Goal: Task Accomplishment & Management: Manage account settings

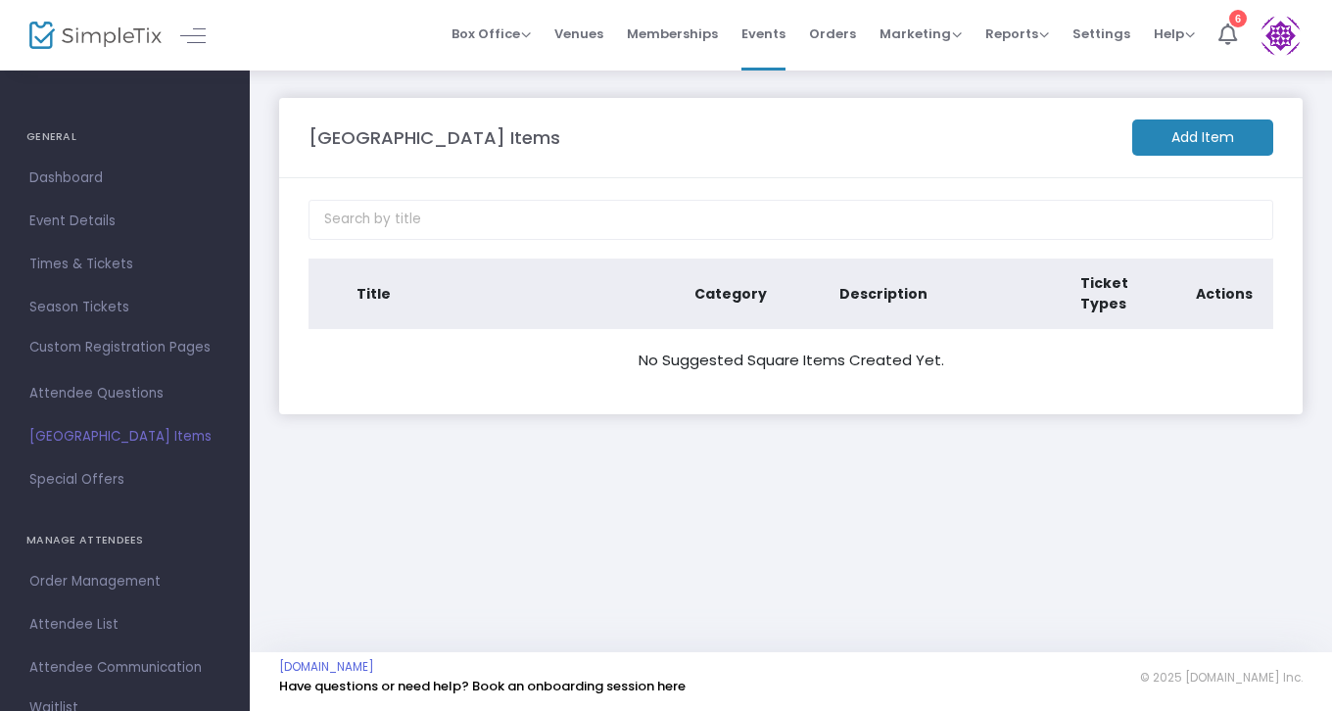
click at [1222, 140] on m-button "Add Item" at bounding box center [1202, 138] width 141 height 36
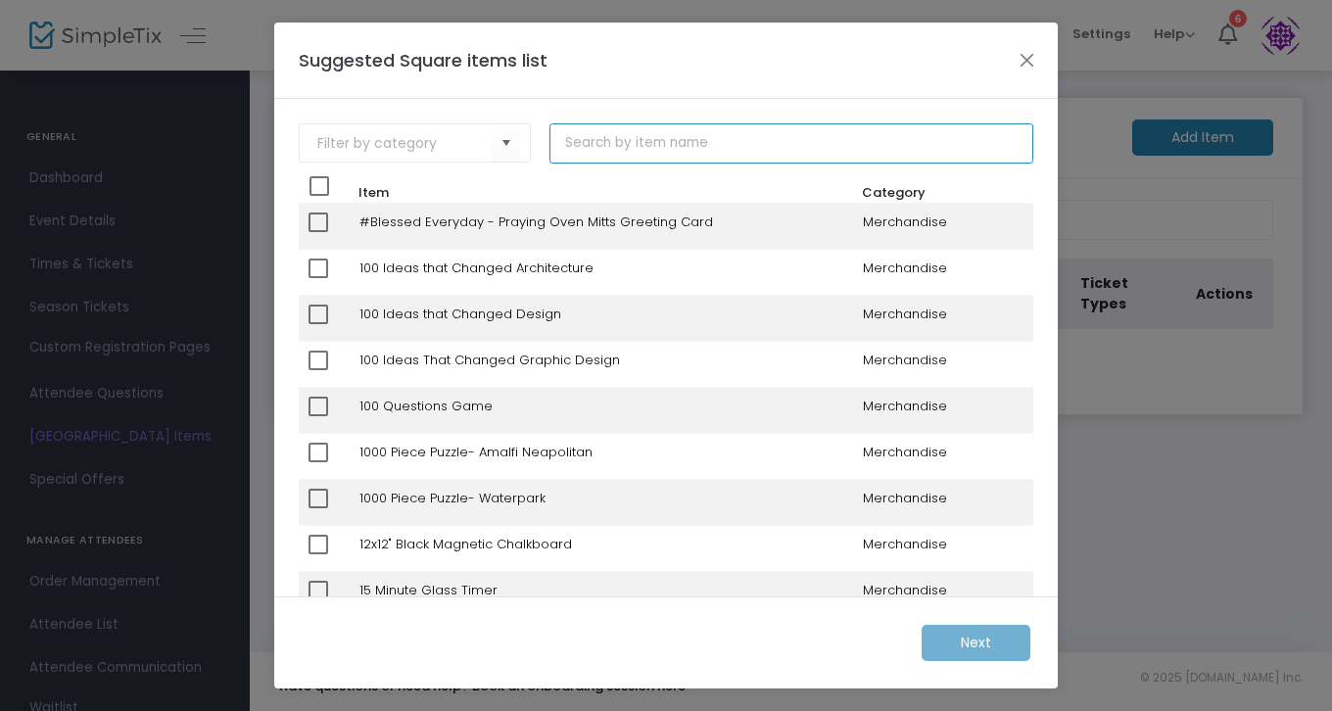
click at [637, 140] on input at bounding box center [791, 143] width 483 height 40
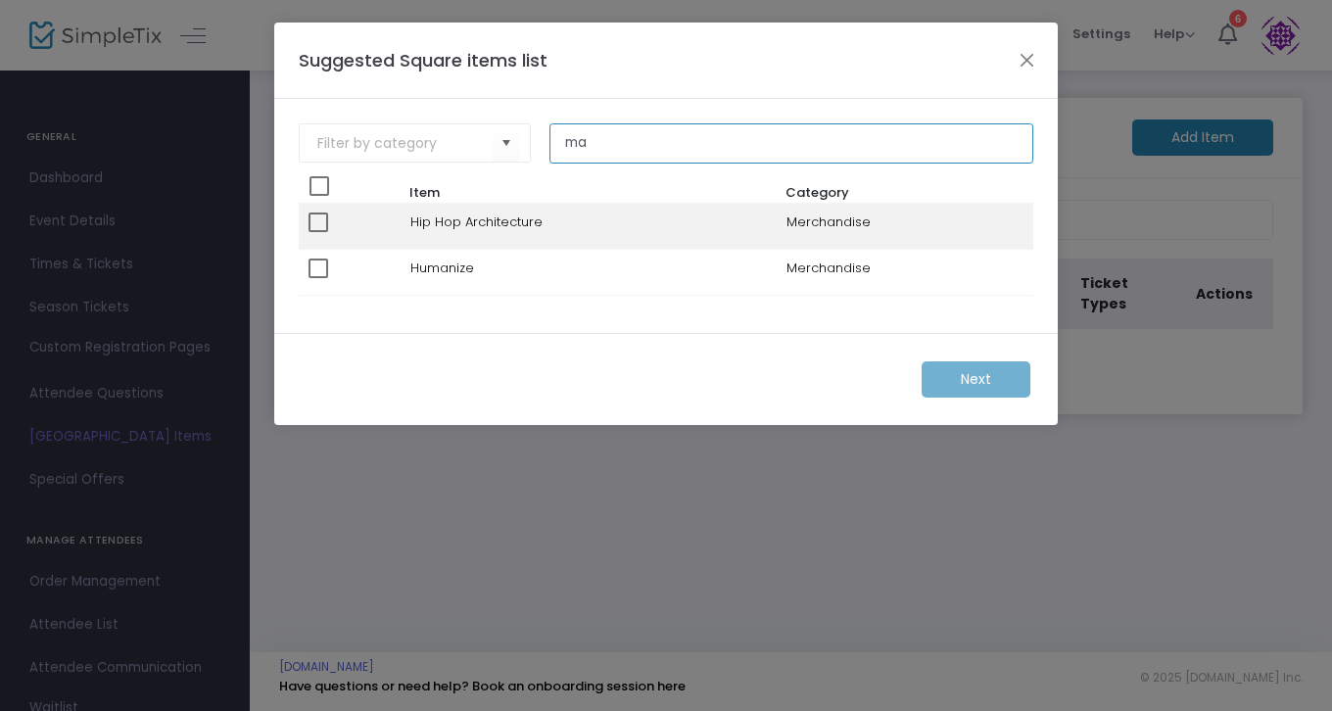
type input "m"
type input "you need a manifesto"
click at [1022, 60] on button "Close" at bounding box center [1027, 59] width 25 height 25
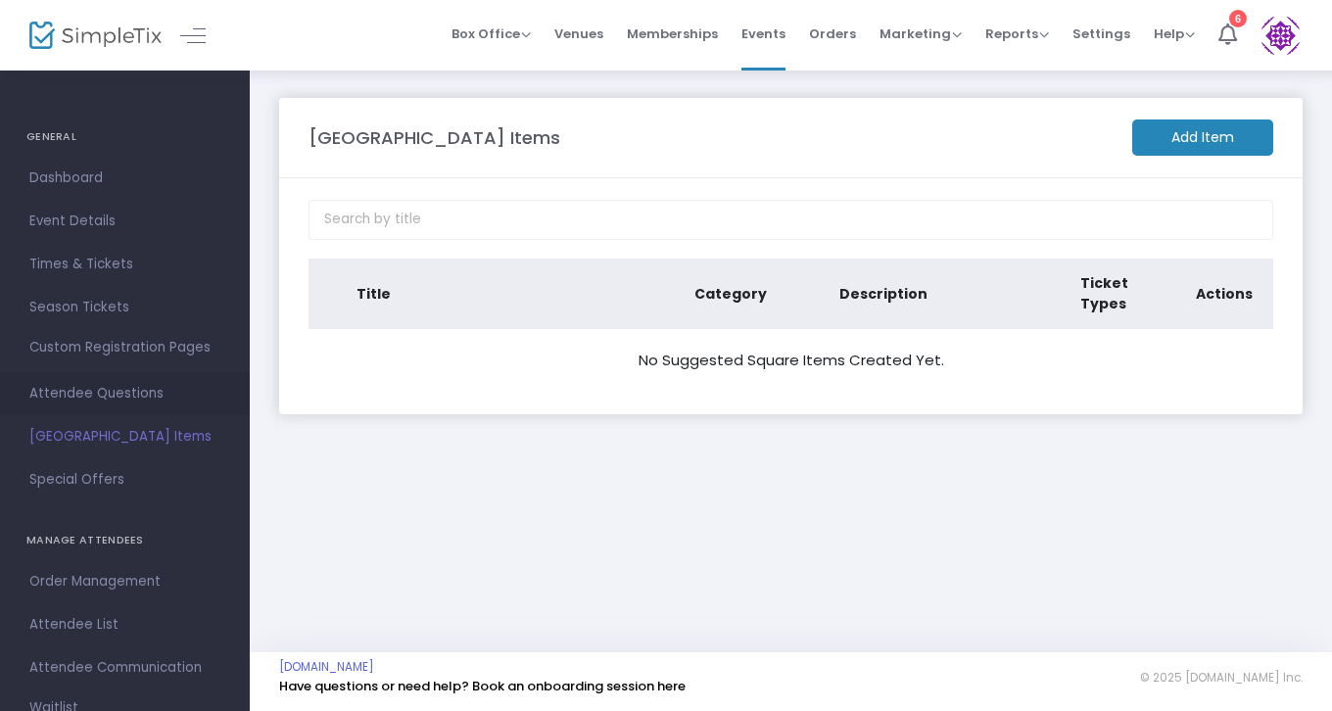
click at [106, 399] on span "Attendee Questions" at bounding box center [124, 393] width 191 height 25
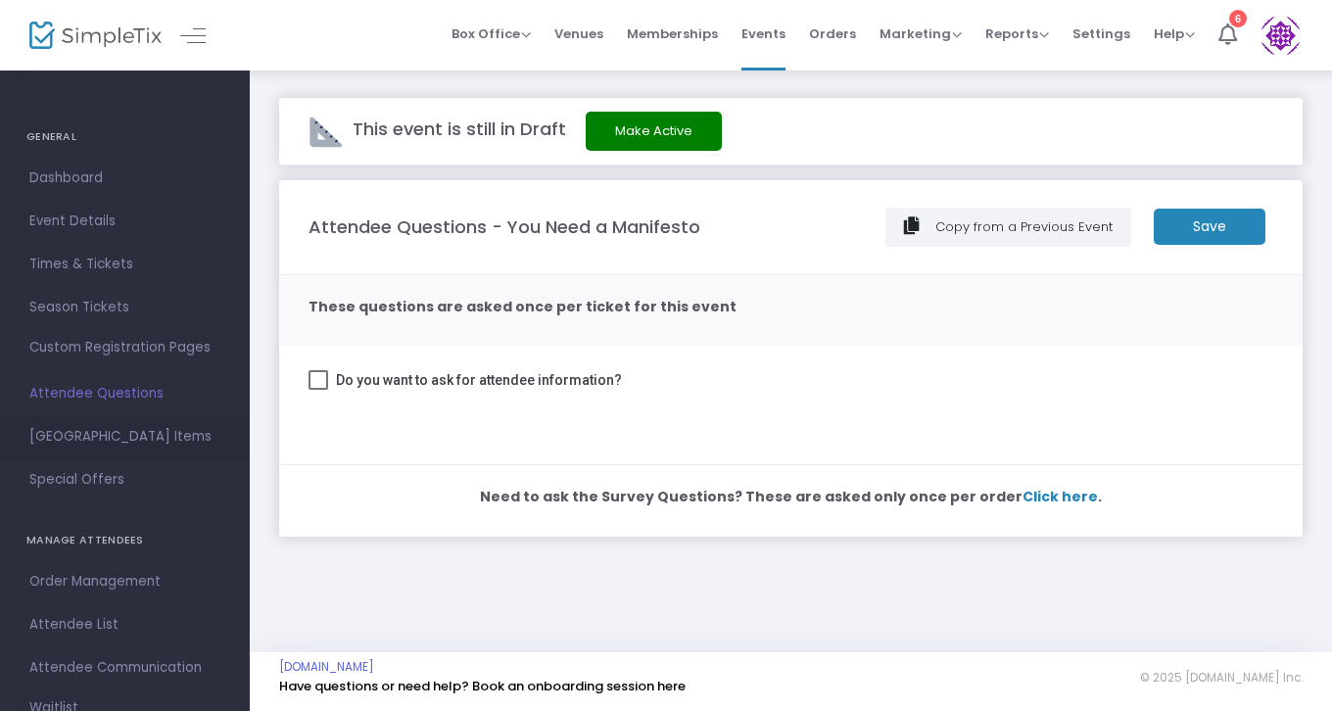
click at [105, 437] on span "[GEOGRAPHIC_DATA] Items" at bounding box center [124, 436] width 191 height 25
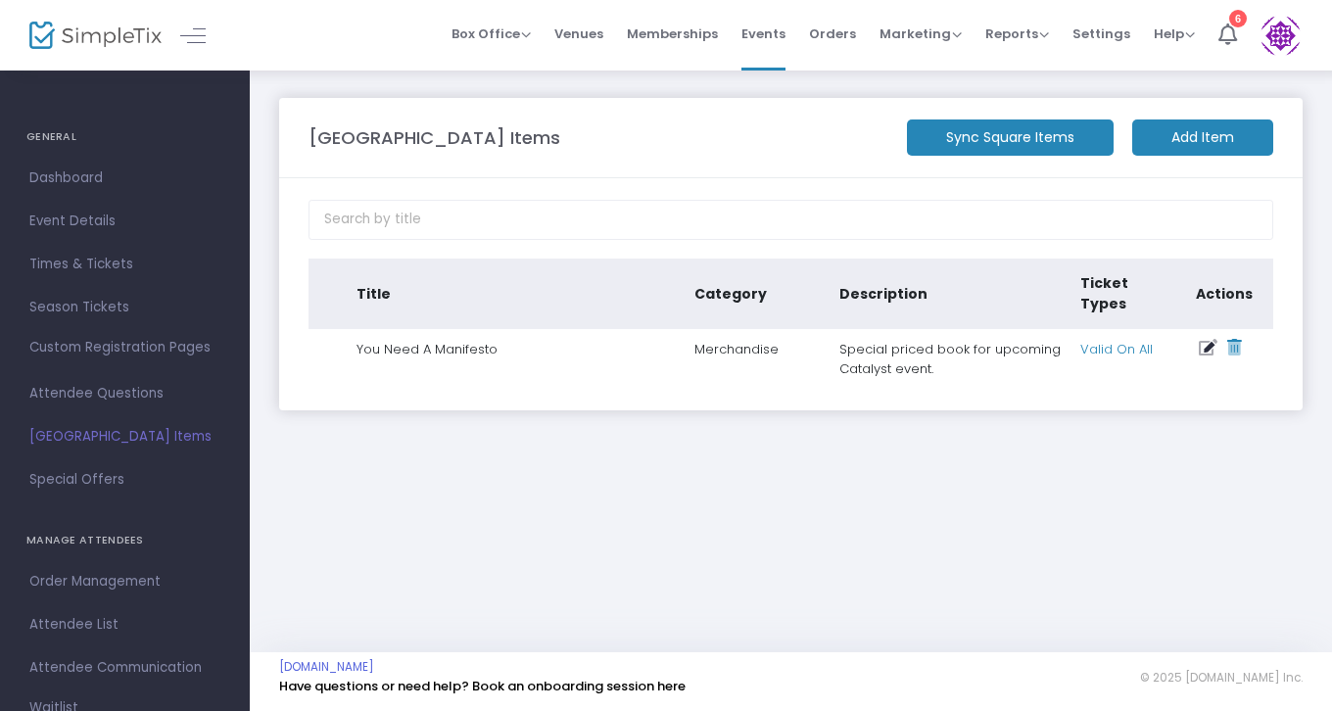
click at [1207, 340] on icon at bounding box center [1208, 348] width 19 height 17
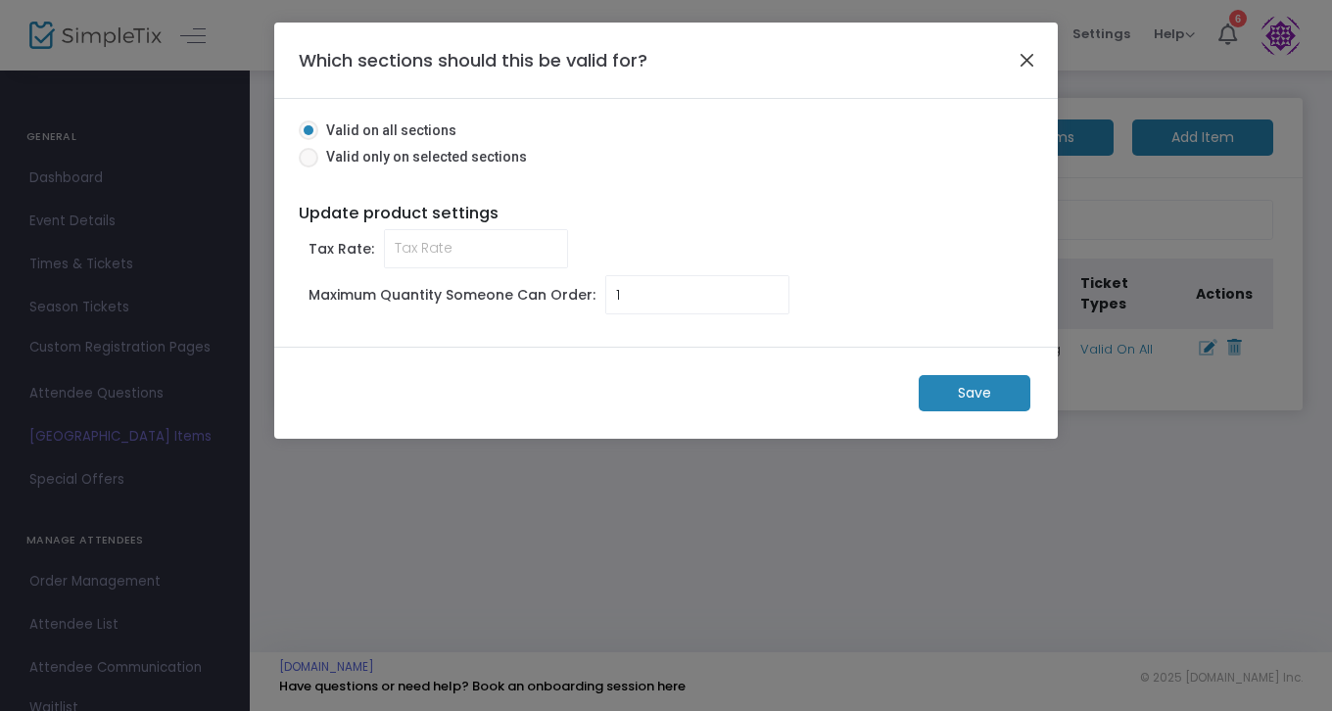
click at [1022, 65] on button "Close" at bounding box center [1027, 59] width 25 height 25
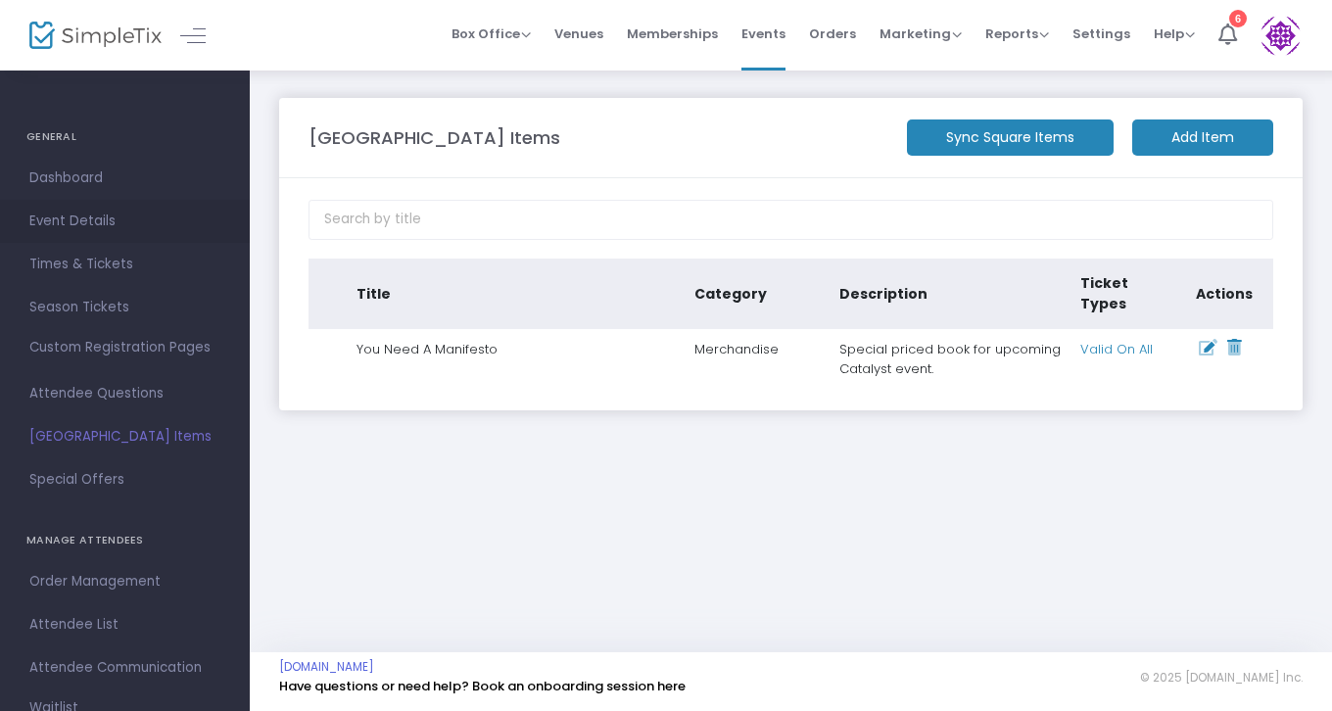
click at [88, 220] on span "Event Details" at bounding box center [124, 221] width 191 height 25
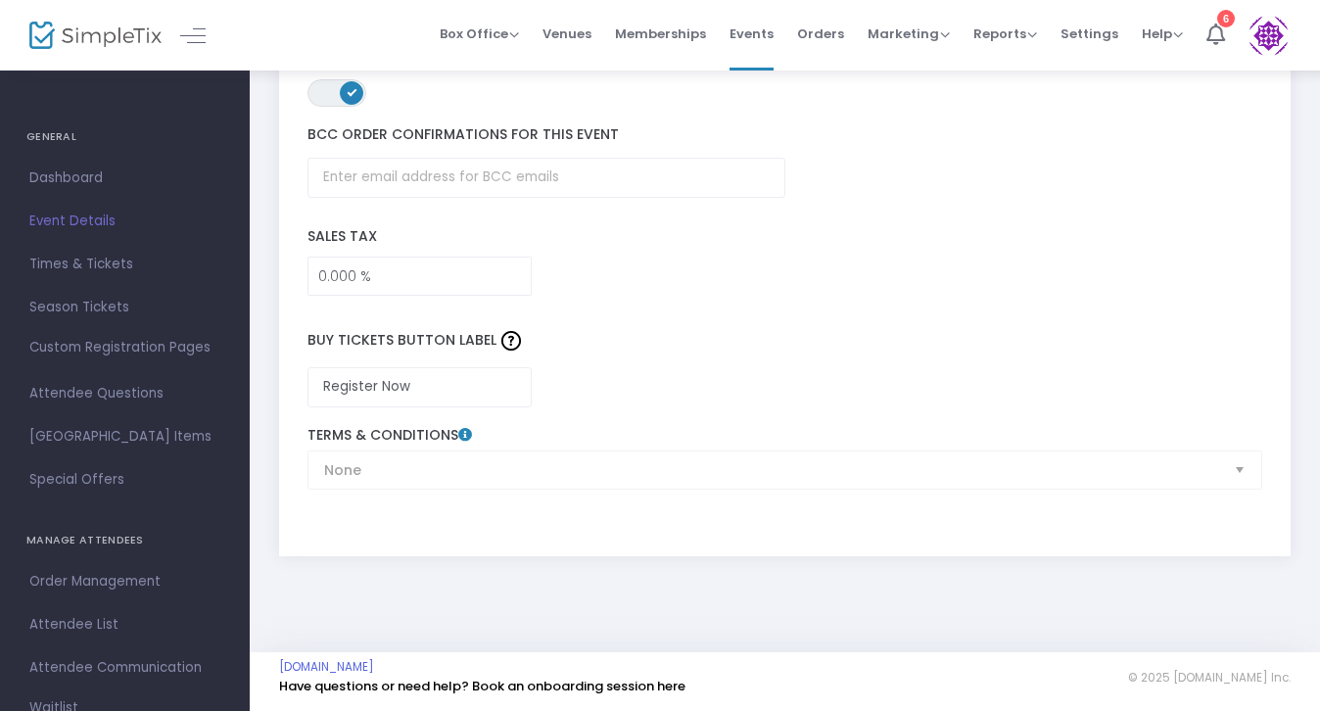
scroll to position [3086, 0]
click at [59, 222] on span "Event Details" at bounding box center [124, 221] width 191 height 25
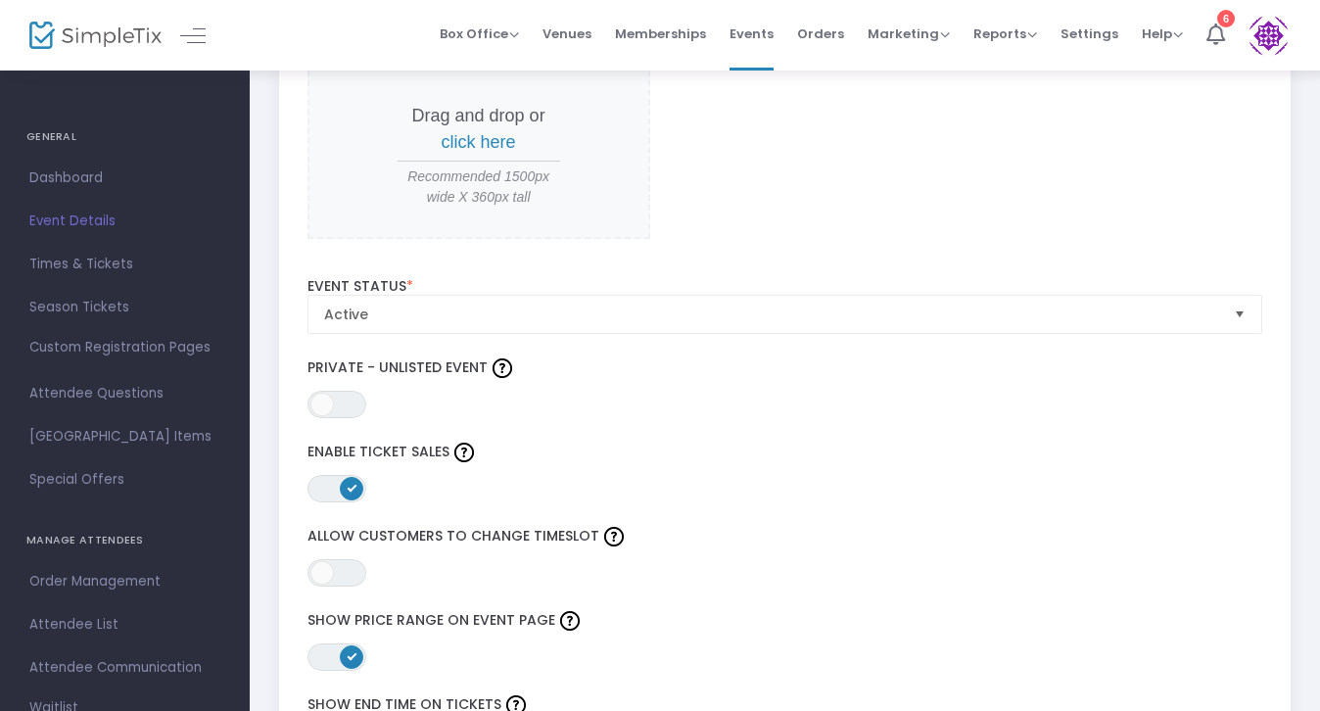
scroll to position [2134, 0]
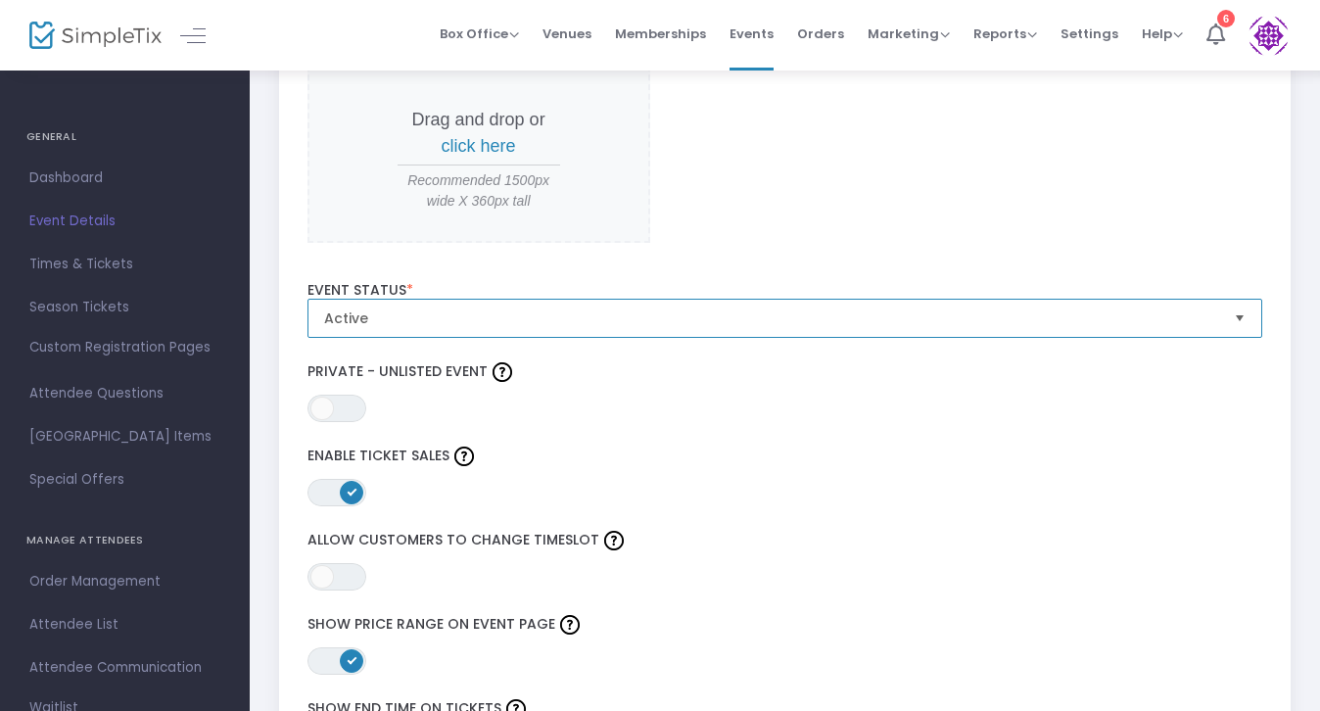
click at [373, 317] on span "Active" at bounding box center [771, 319] width 895 height 20
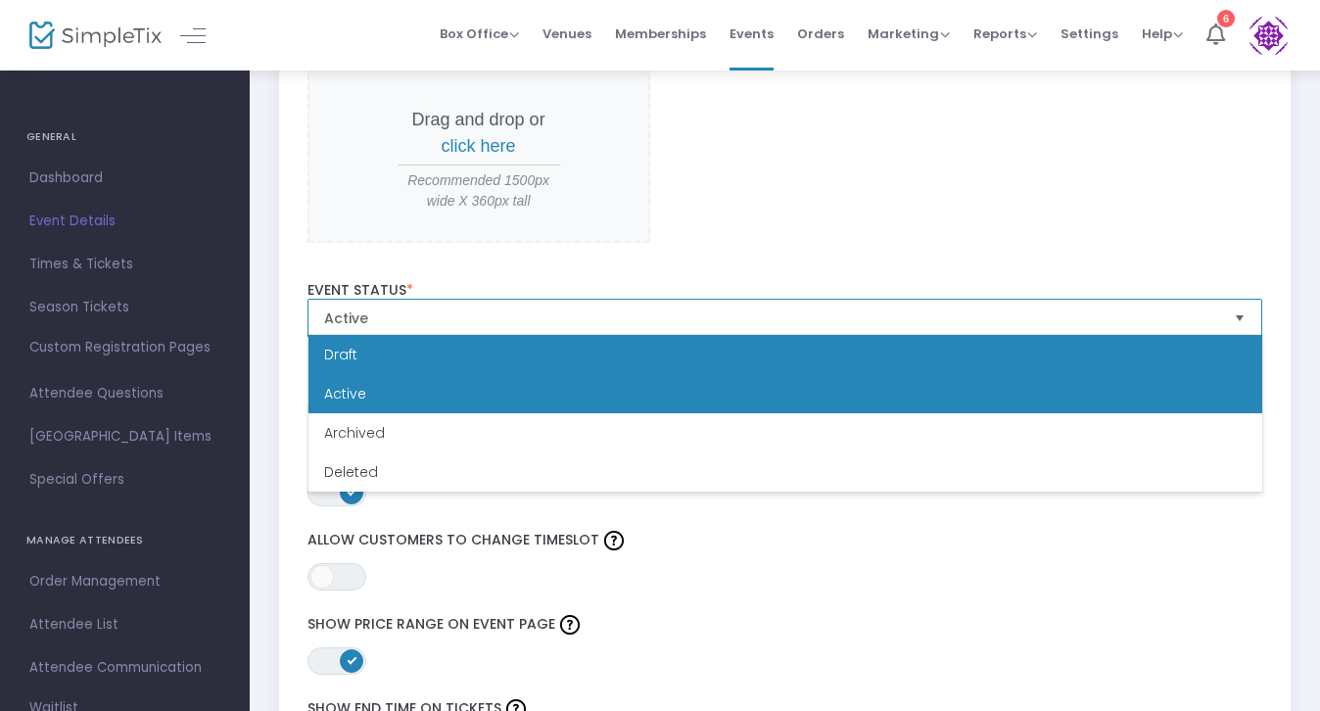
click at [381, 369] on li "Draft" at bounding box center [786, 354] width 954 height 39
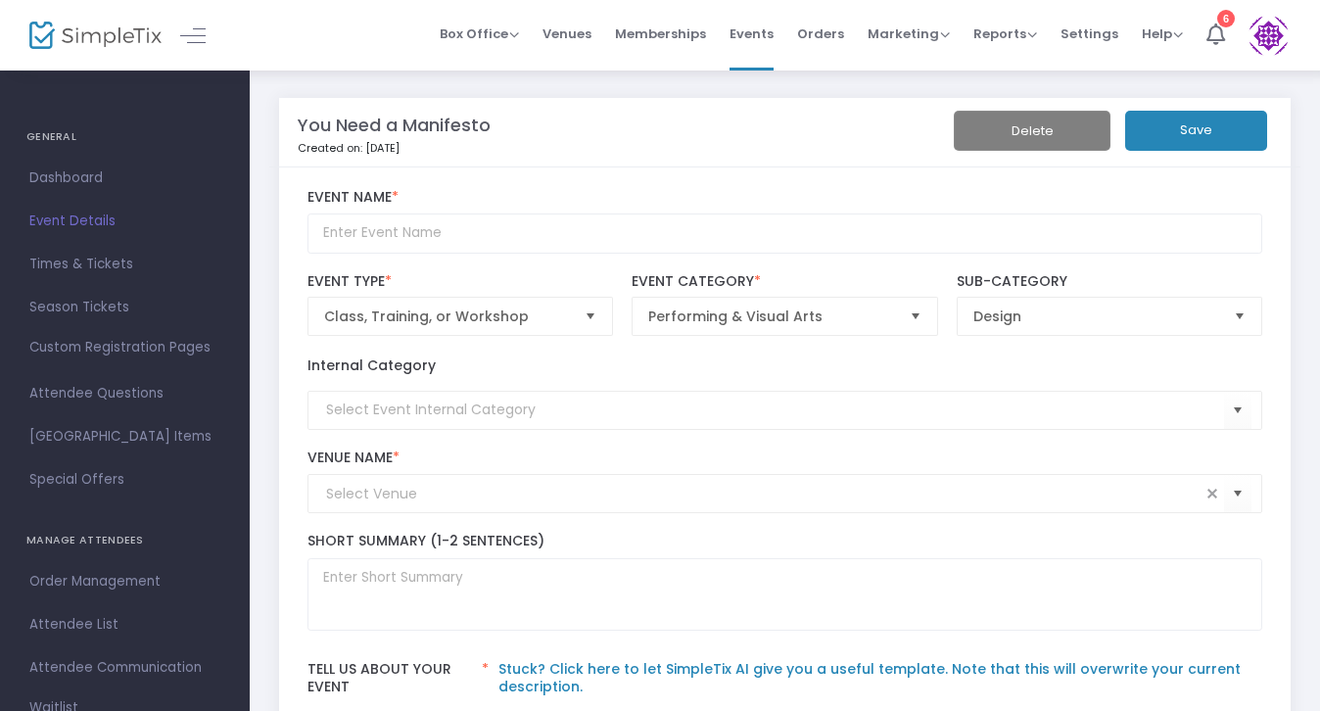
scroll to position [0, 0]
click at [1187, 131] on button "Save" at bounding box center [1196, 131] width 142 height 40
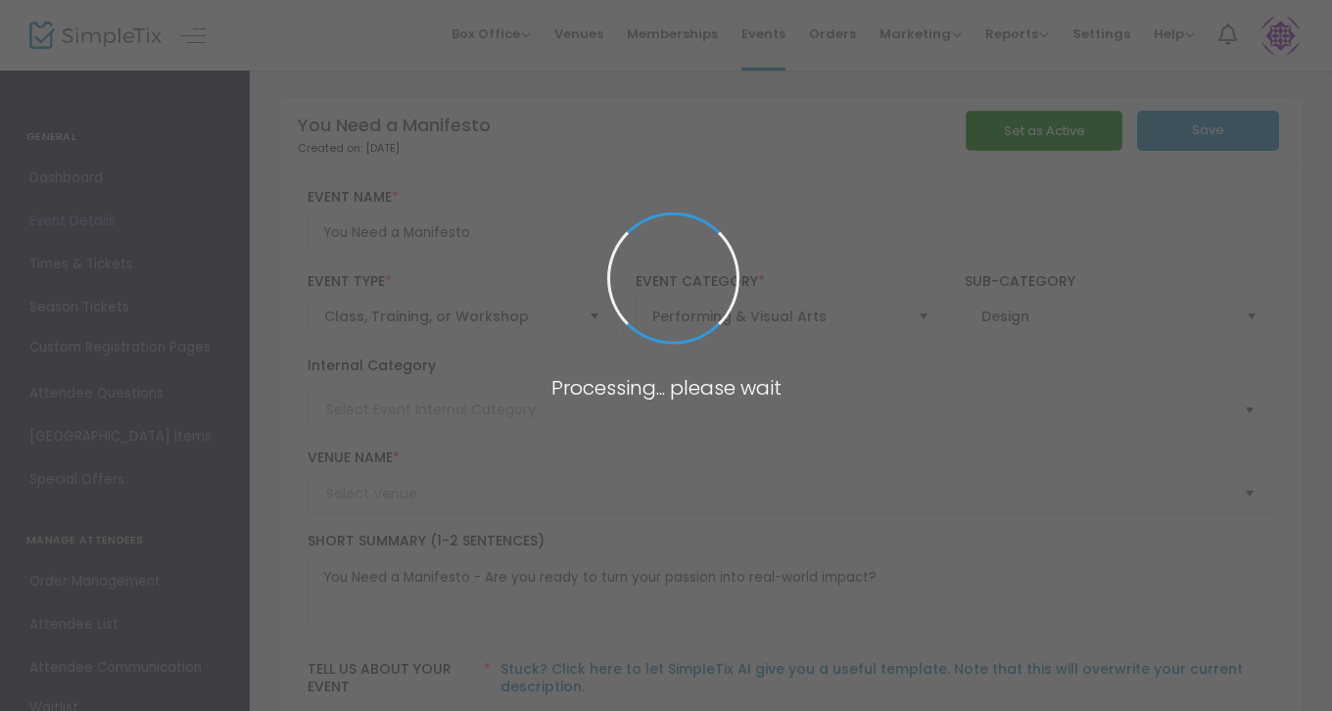
type input "[GEOGRAPHIC_DATA] (MODA)"
